Goal: Task Accomplishment & Management: Manage account settings

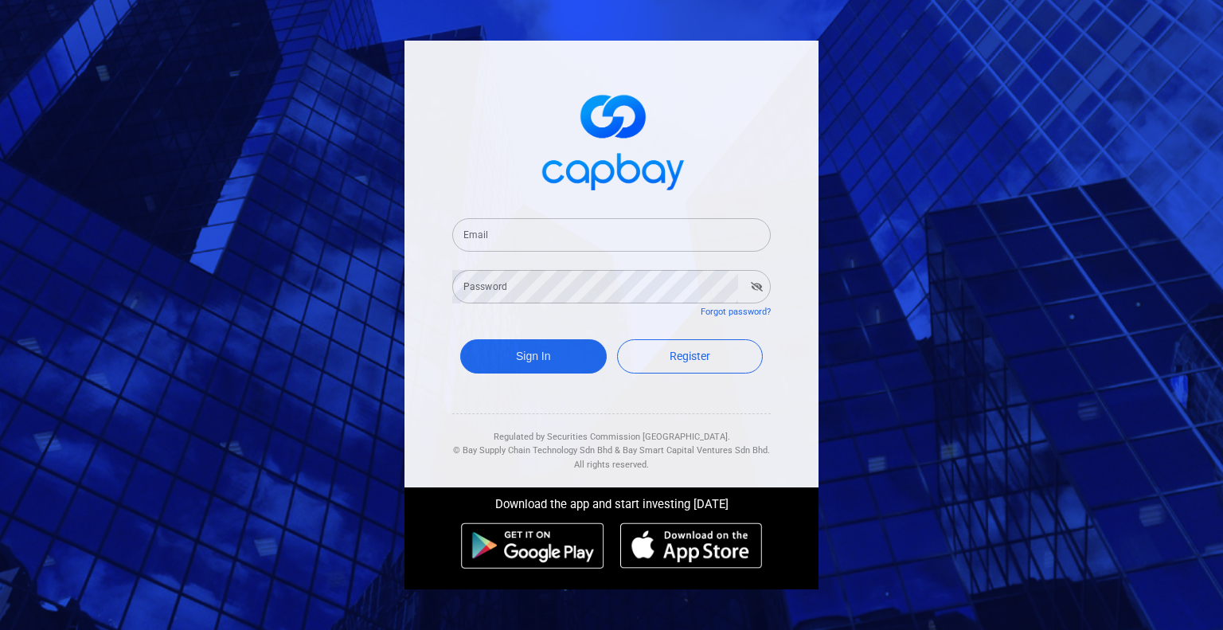
click at [518, 238] on input "Email" at bounding box center [611, 234] width 319 height 33
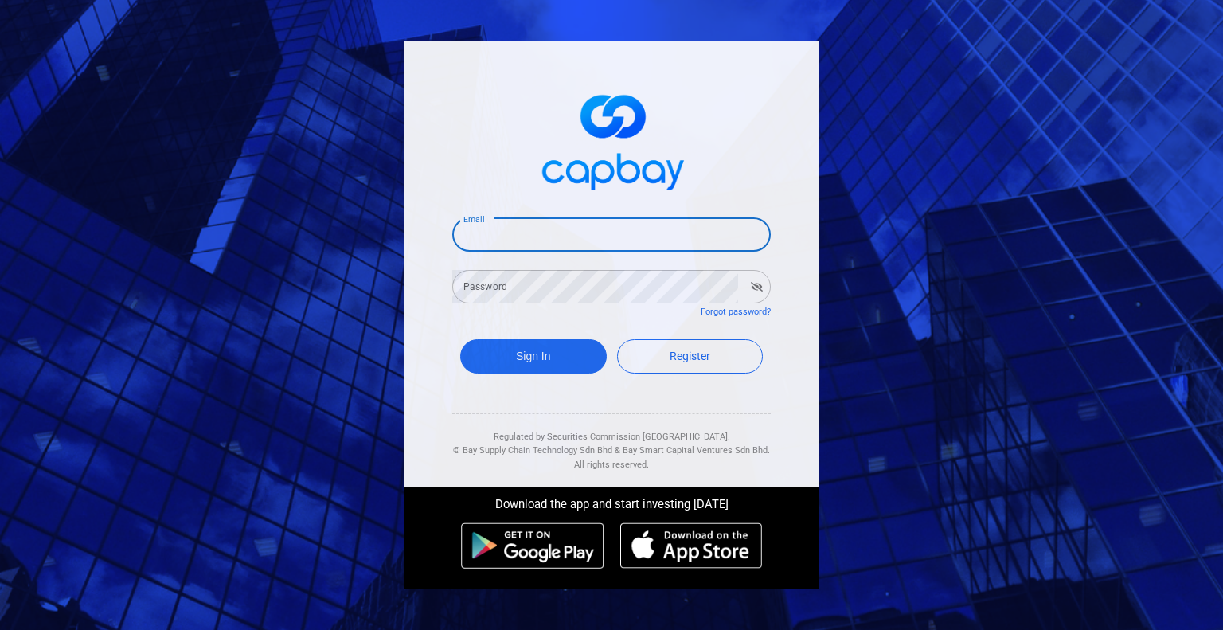
type input "[EMAIL_ADDRESS][DOMAIN_NAME]"
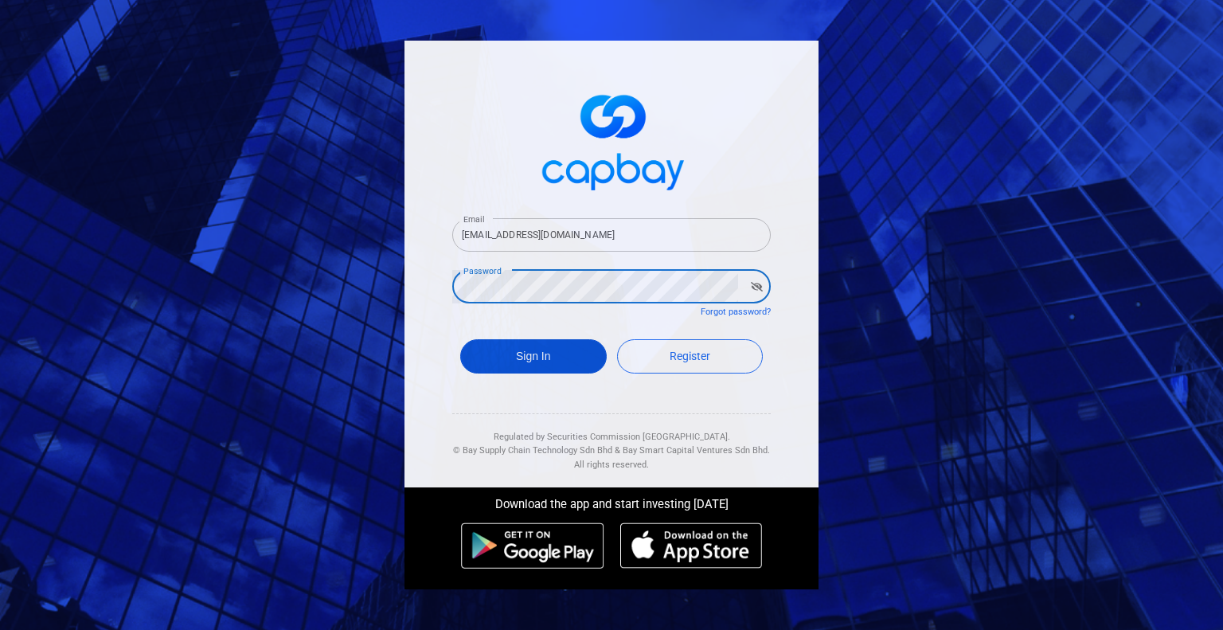
click at [542, 354] on button "Sign In" at bounding box center [533, 356] width 147 height 34
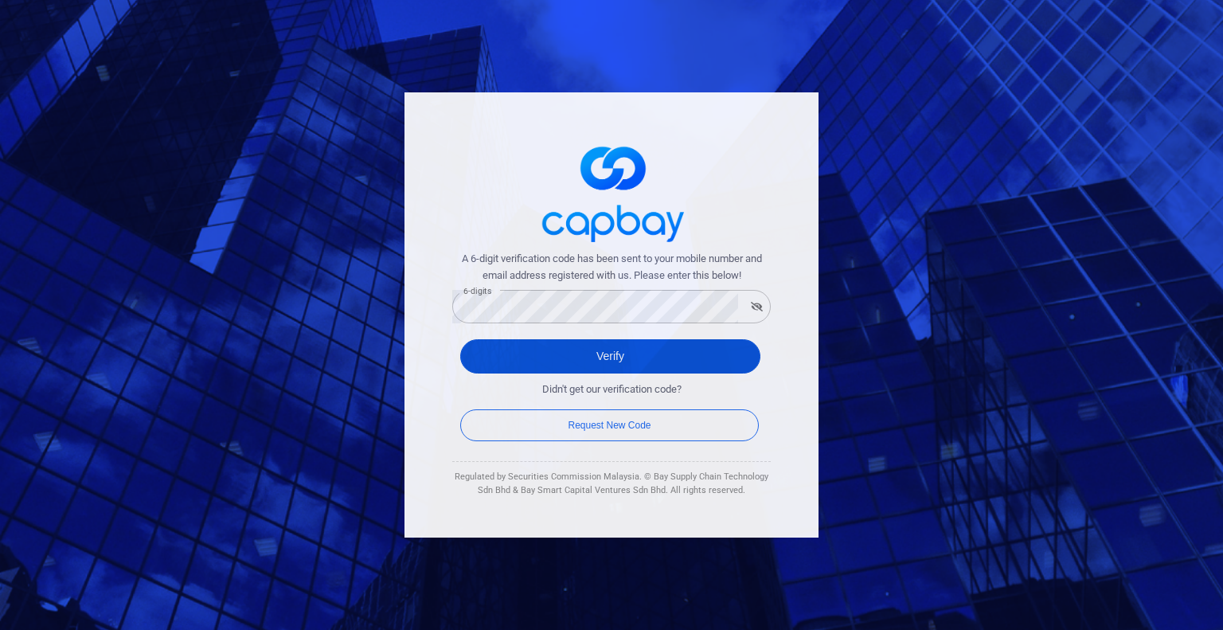
click at [592, 362] on button "Verify" at bounding box center [610, 356] width 300 height 34
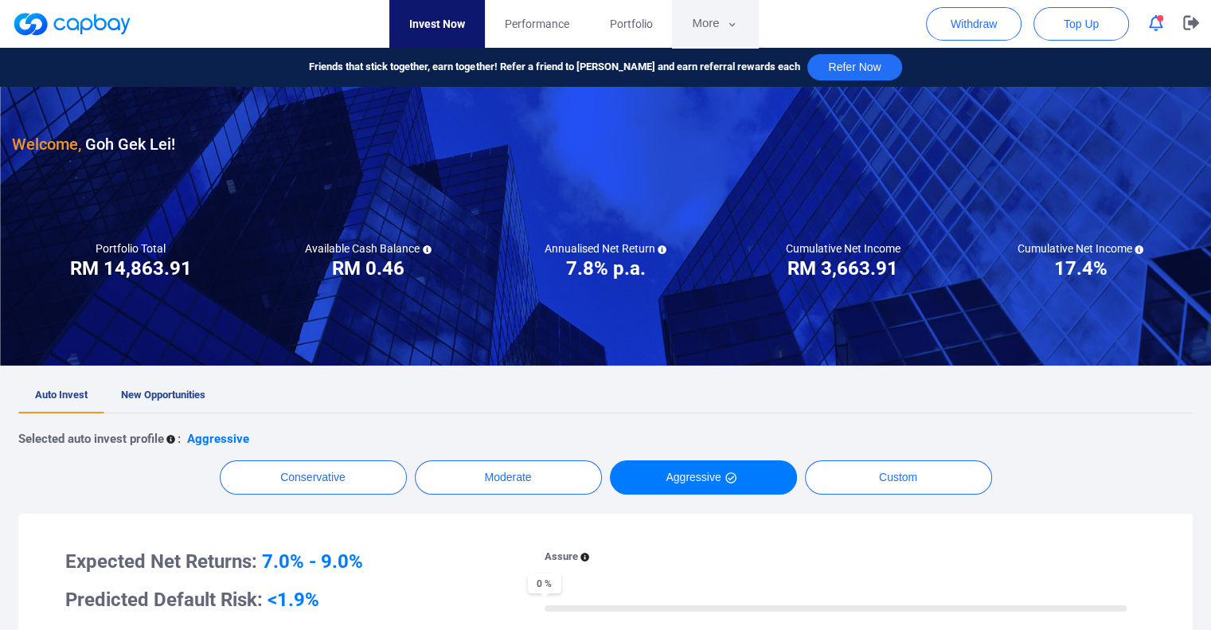
click at [722, 16] on button "More" at bounding box center [714, 24] width 85 height 48
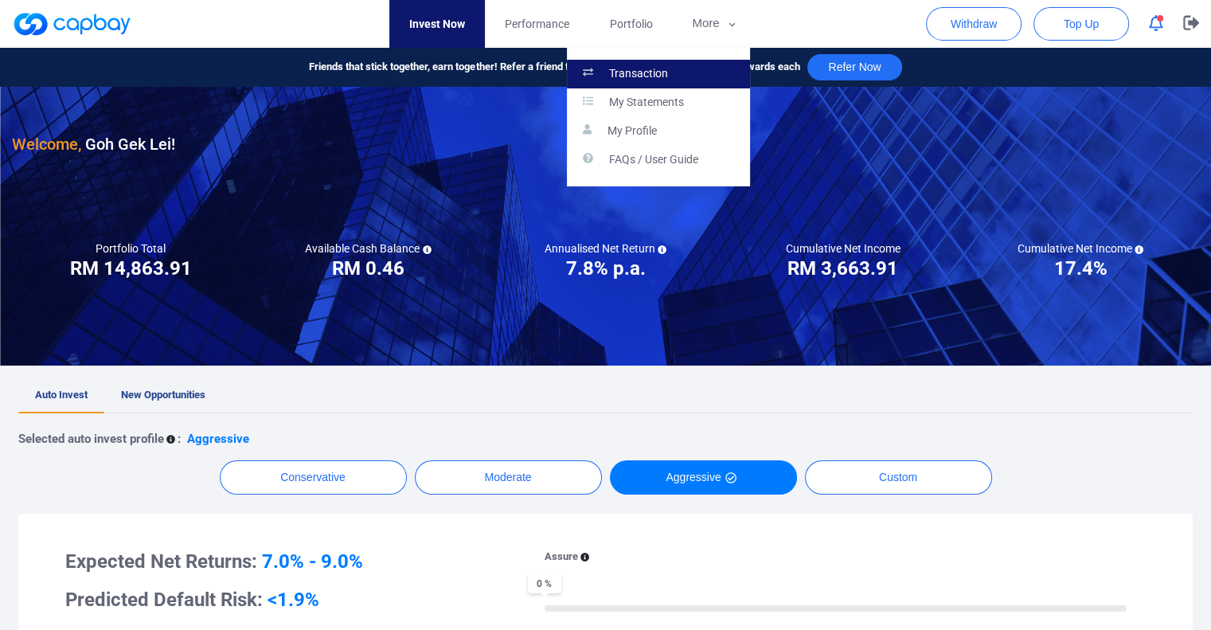
click at [659, 67] on p "Transaction" at bounding box center [638, 74] width 59 height 14
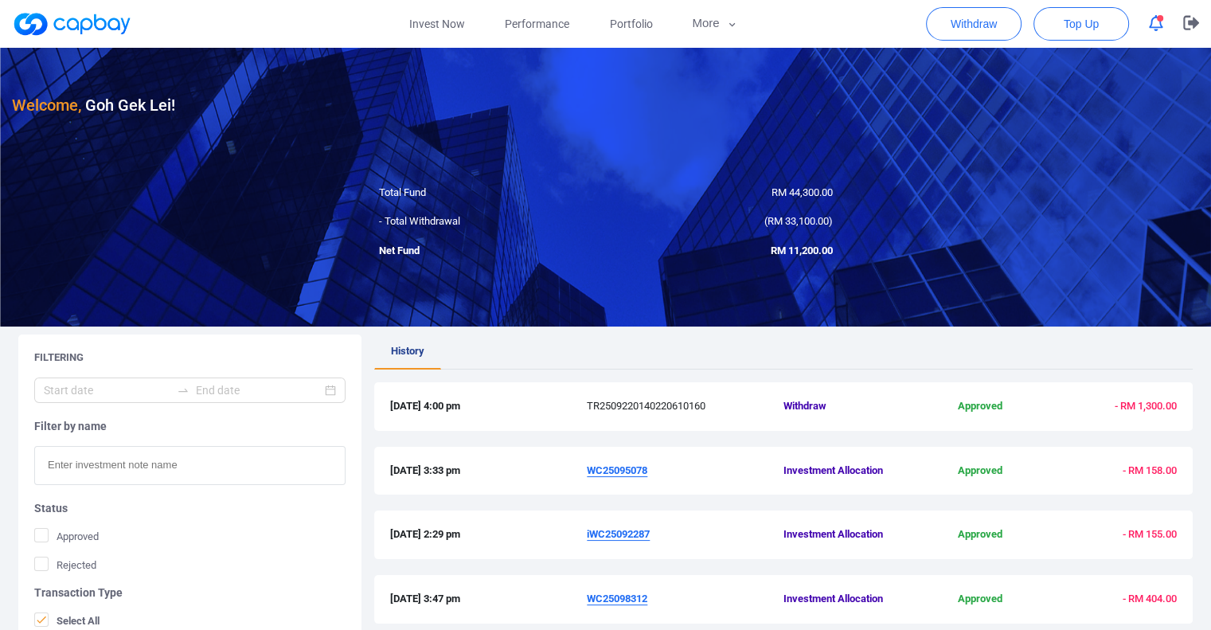
click at [106, 30] on link at bounding box center [71, 23] width 119 height 25
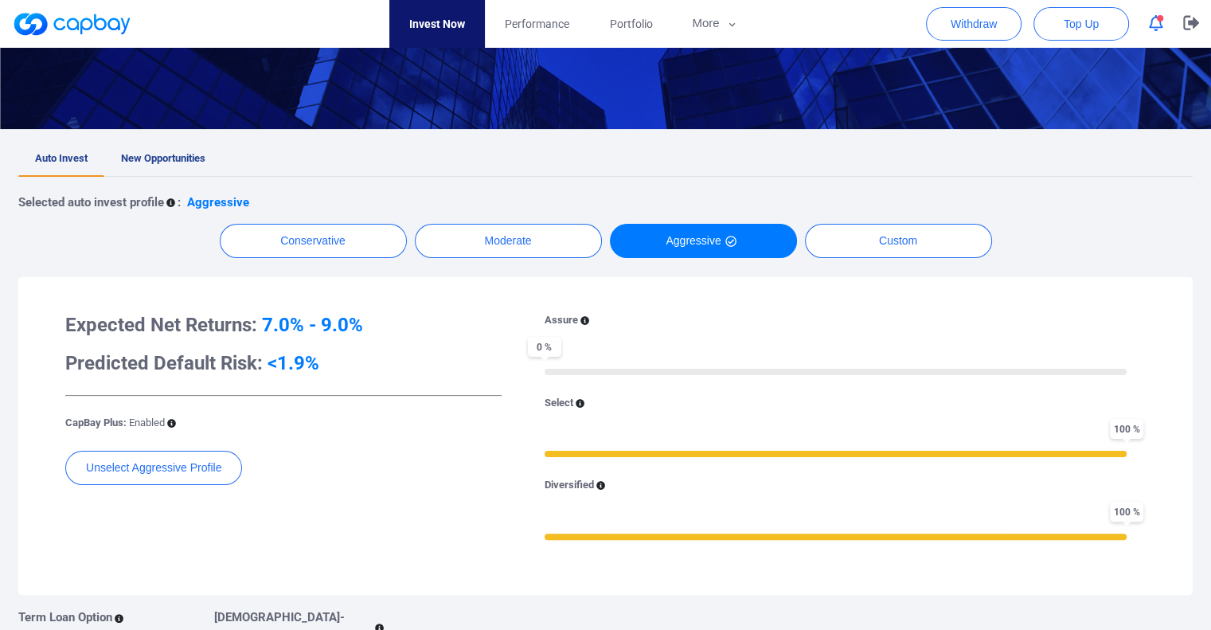
scroll to position [239, 0]
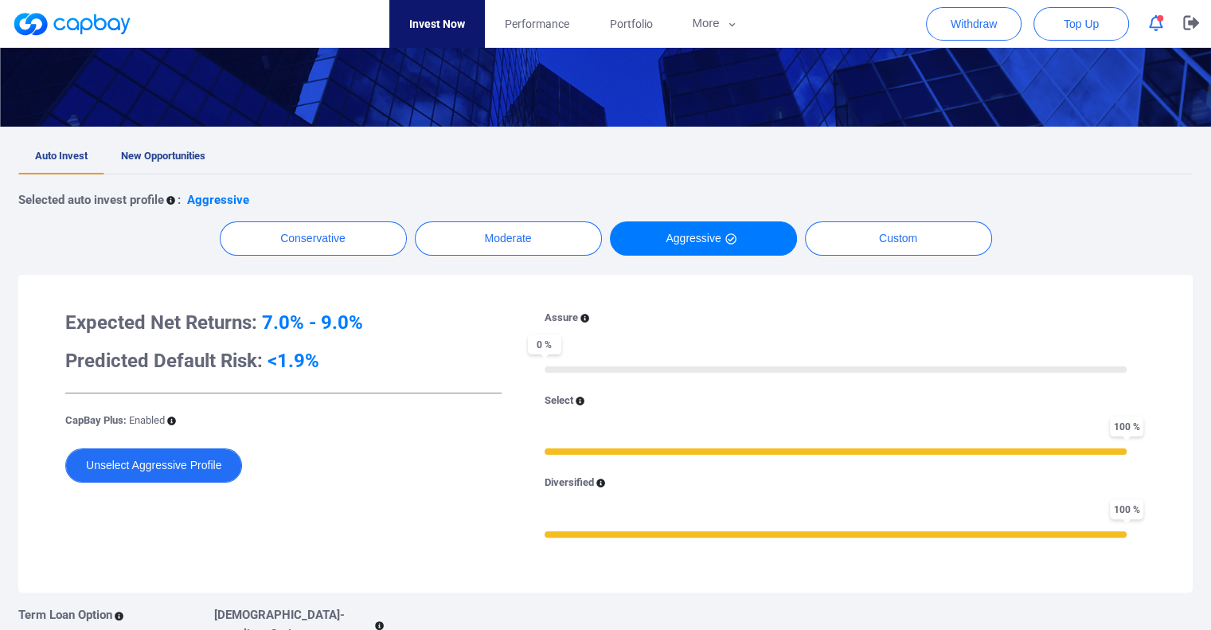
click at [119, 475] on button "Unselect Aggressive Profile" at bounding box center [153, 465] width 177 height 34
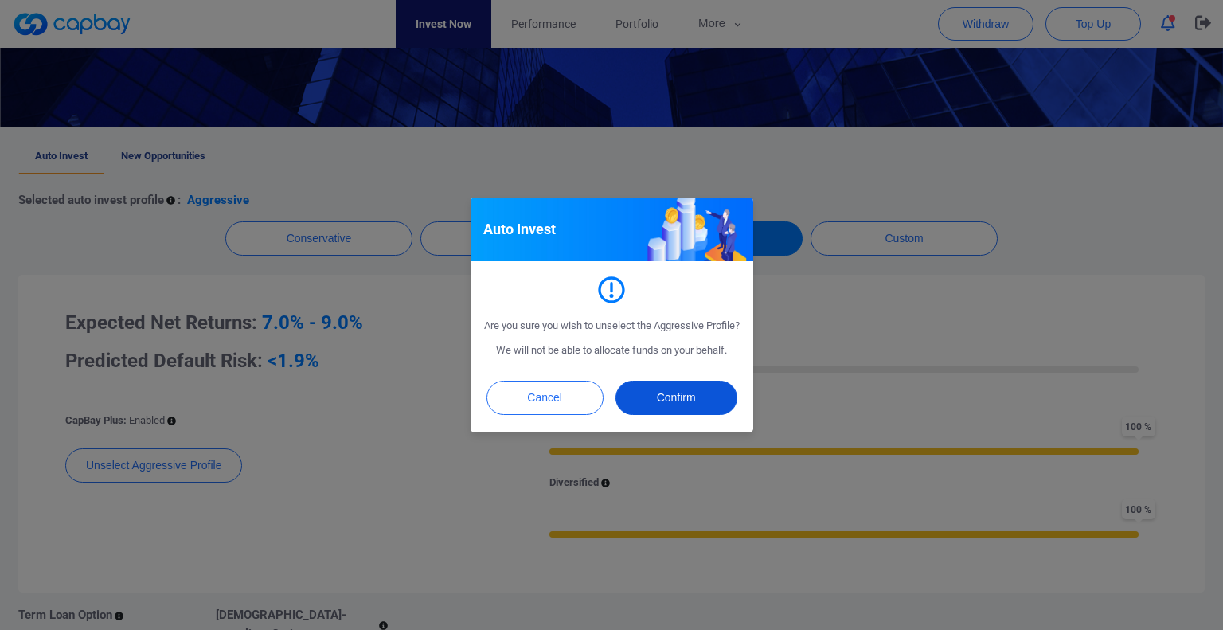
click at [688, 403] on button "Confirm" at bounding box center [677, 398] width 122 height 34
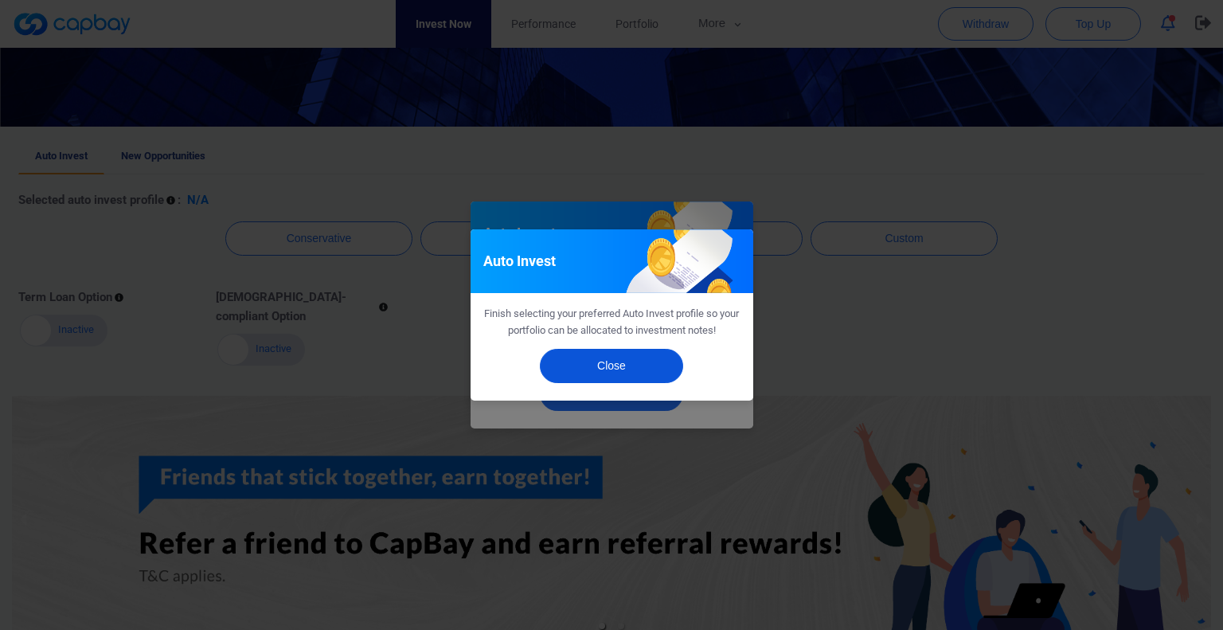
click at [618, 372] on button "Close" at bounding box center [611, 366] width 143 height 34
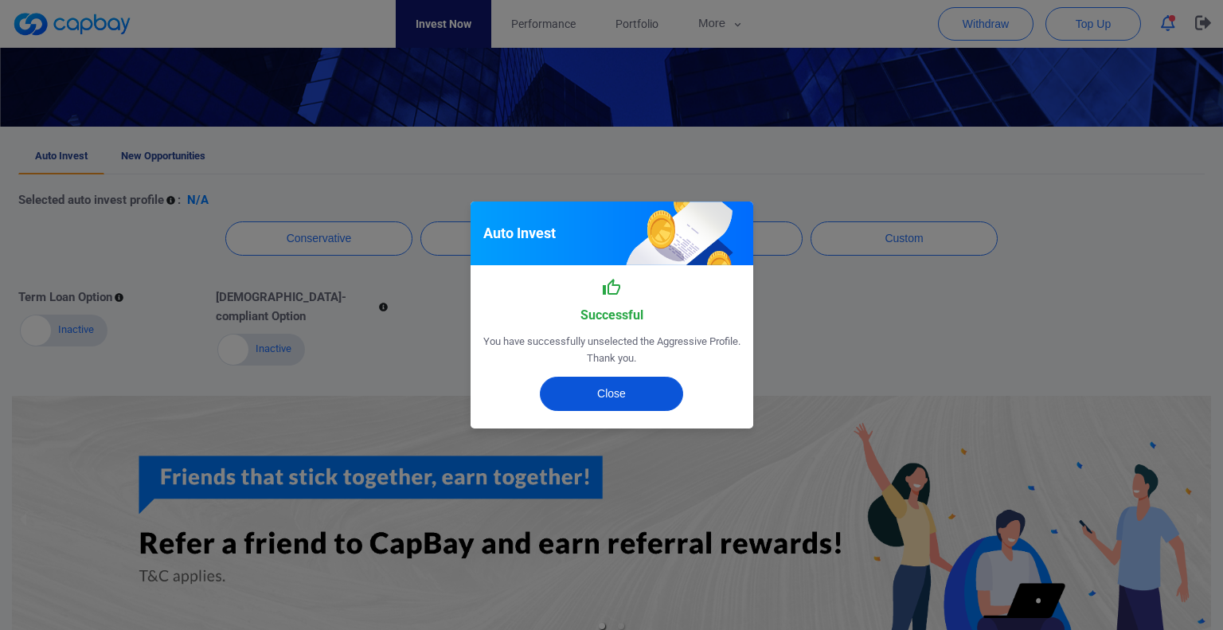
click at [612, 391] on button "Close" at bounding box center [611, 394] width 143 height 34
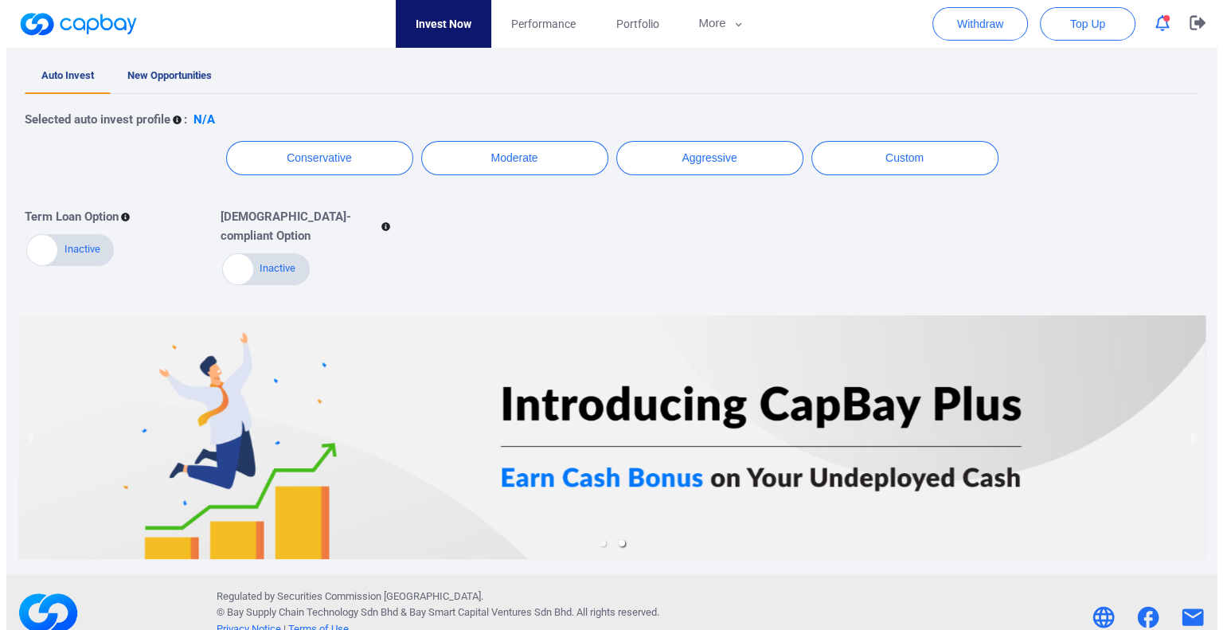
scroll to position [0, 0]
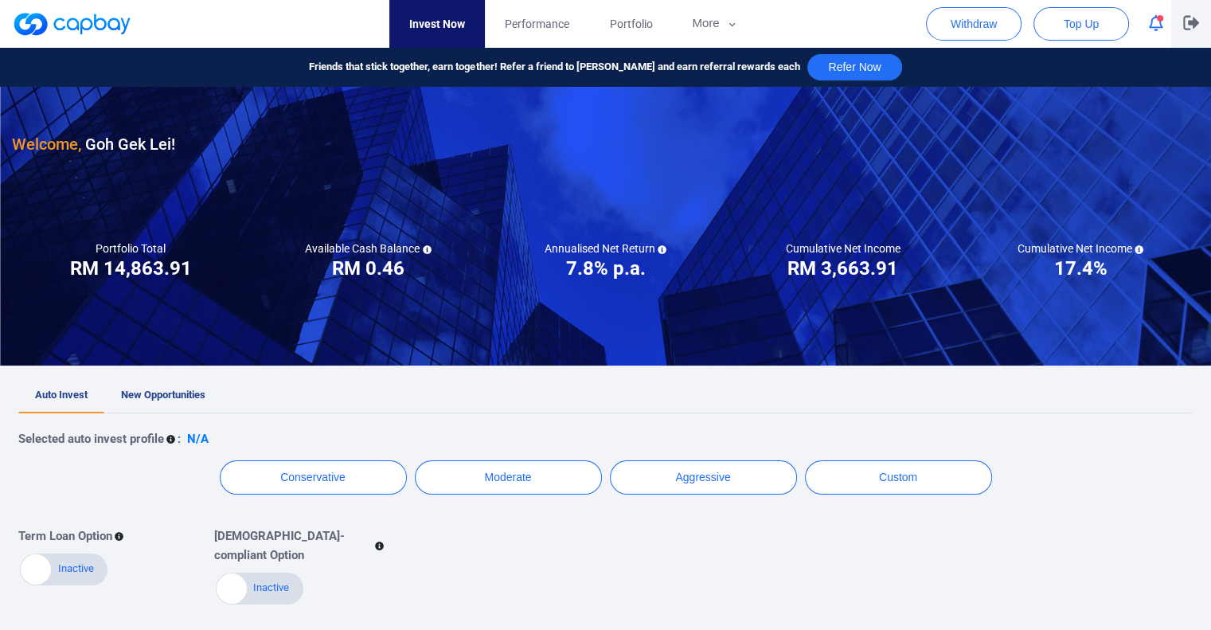
click at [1195, 29] on icon "button" at bounding box center [1192, 22] width 16 height 15
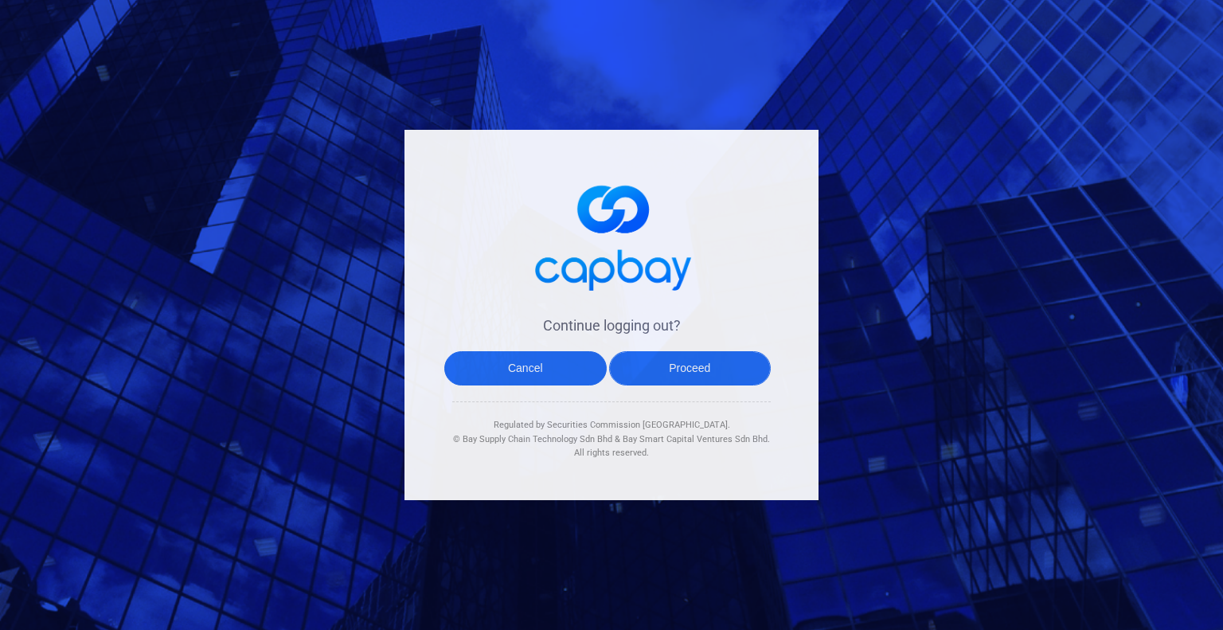
click at [688, 374] on button "Proceed" at bounding box center [690, 368] width 162 height 34
